Goal: Information Seeking & Learning: Learn about a topic

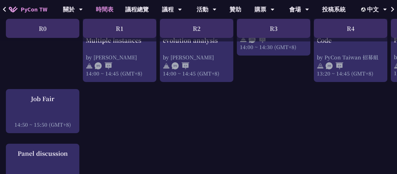
scroll to position [559, 0]
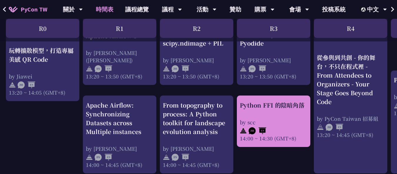
click at [275, 108] on div "Python FFI 的陰暗角落" at bounding box center [274, 105] width 68 height 9
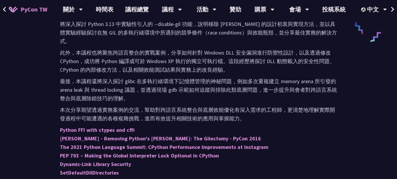
scroll to position [323, 0]
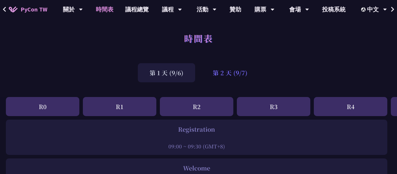
click at [214, 73] on div "第 2 天 (9/7)" at bounding box center [230, 72] width 58 height 19
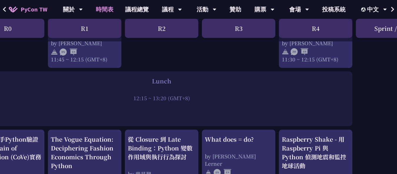
scroll to position [471, 35]
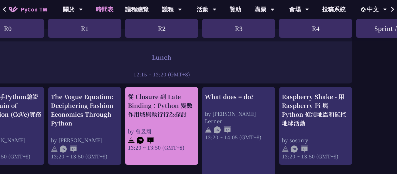
click at [175, 114] on div "從 Closure 到 Late Binding：Python 變數作用域與執行行為探討" at bounding box center [162, 105] width 68 height 26
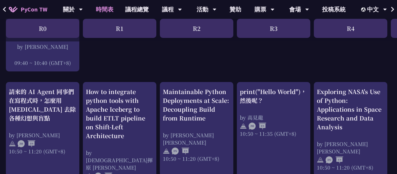
scroll to position [118, 0]
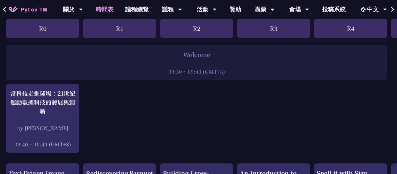
scroll to position [29, 0]
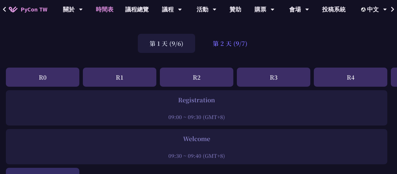
click at [231, 46] on div "第 2 天 (9/7)" at bounding box center [230, 43] width 58 height 19
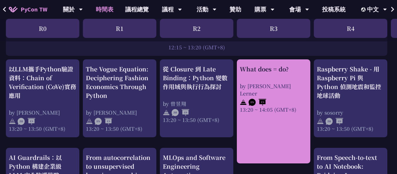
scroll to position [500, 0]
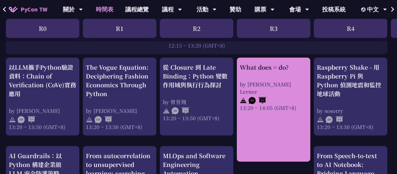
click at [256, 85] on div "by [PERSON_NAME] Lerner" at bounding box center [274, 88] width 68 height 15
